Goal: Navigation & Orientation: Go to known website

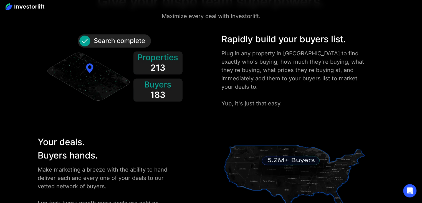
scroll to position [681, 0]
